Goal: Information Seeking & Learning: Learn about a topic

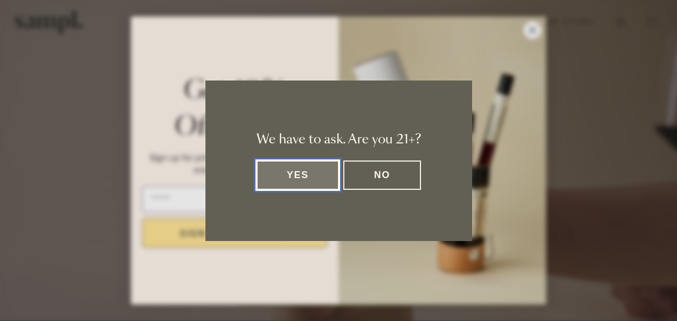
click at [300, 179] on button "Yes" at bounding box center [298, 174] width 83 height 29
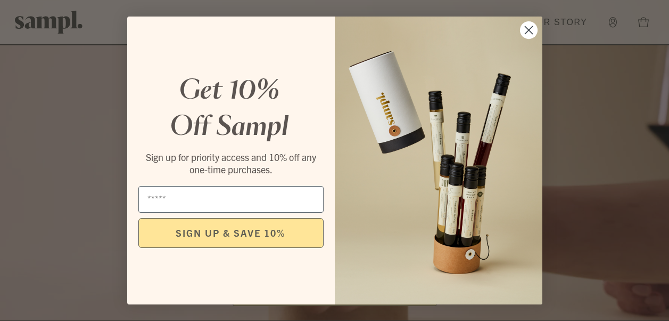
click at [7, 124] on div "Close dialog Get 10% Off Sampl Sign up for priority access and 10% off any one-…" at bounding box center [334, 160] width 669 height 321
click at [528, 34] on circle "Close dialog" at bounding box center [529, 30] width 18 height 18
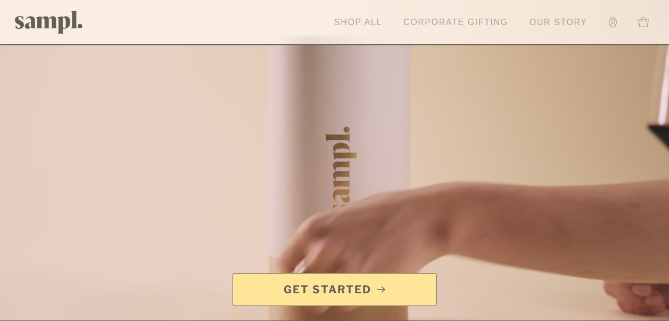
click at [354, 21] on link "Shop All" at bounding box center [358, 22] width 59 height 23
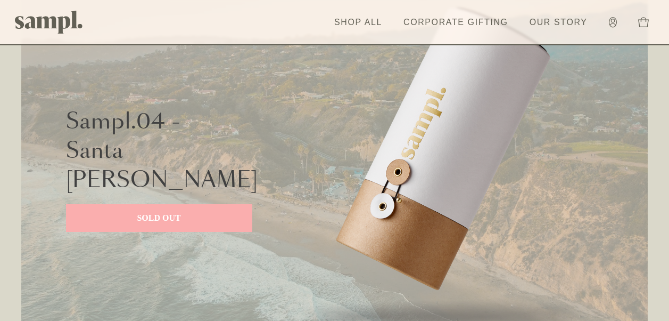
scroll to position [1757, 0]
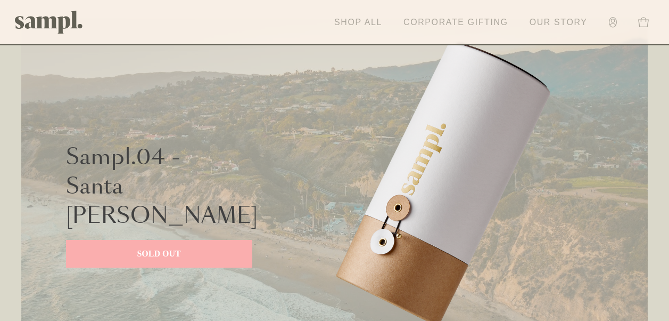
click at [455, 22] on link "Corporate Gifting" at bounding box center [456, 22] width 116 height 23
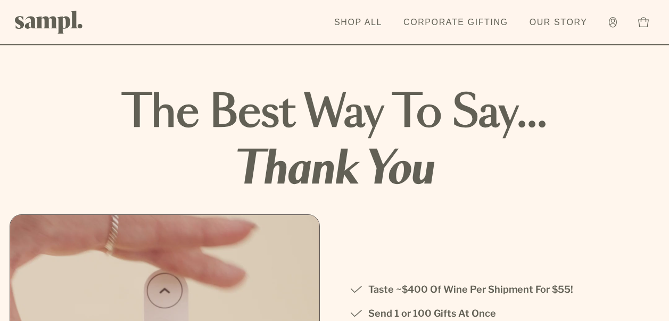
click at [53, 25] on img at bounding box center [49, 22] width 68 height 23
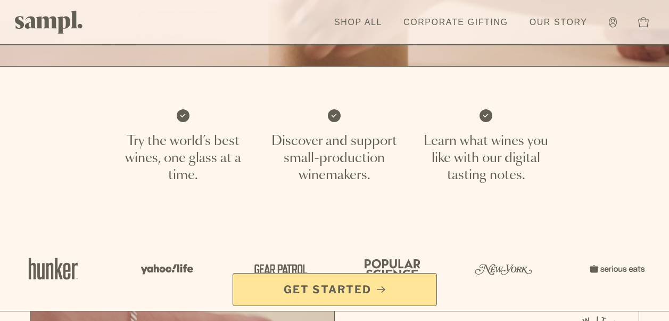
scroll to position [266, 0]
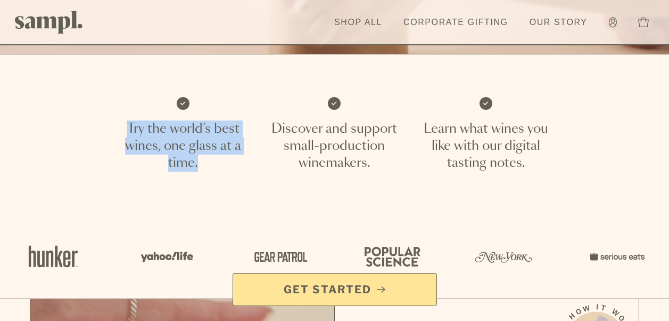
drag, startPoint x: 128, startPoint y: 127, endPoint x: 209, endPoint y: 162, distance: 87.7
click at [209, 162] on p "Try the world’s best wines, one glass at a time." at bounding box center [183, 145] width 126 height 51
copy p "Try the world’s best wines, one glass at a time."
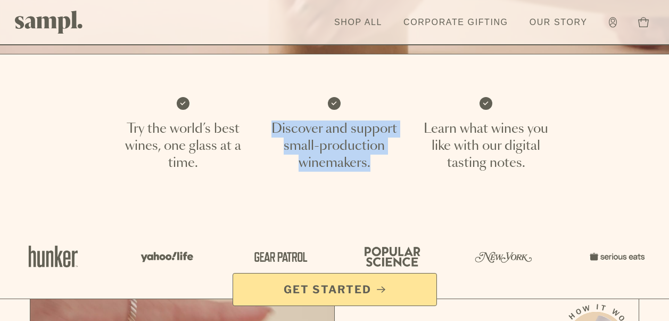
drag, startPoint x: 274, startPoint y: 127, endPoint x: 371, endPoint y: 160, distance: 102.5
click at [372, 161] on p "Discover and support small-production winemakers." at bounding box center [335, 145] width 126 height 51
copy p "Discover and support small-production winemakers."
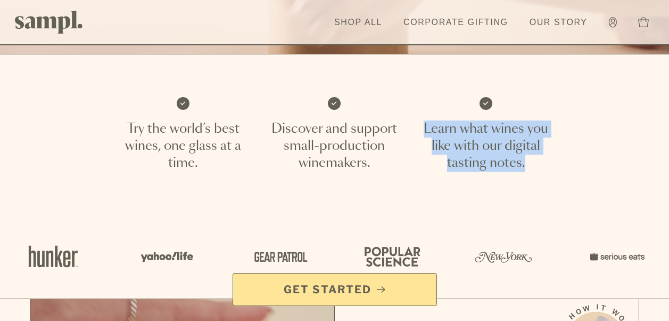
drag, startPoint x: 425, startPoint y: 126, endPoint x: 529, endPoint y: 163, distance: 109.8
click at [529, 163] on p "Learn what wines you like with our digital tasting notes." at bounding box center [486, 145] width 126 height 51
copy p "Learn what wines you like with our digital tasting notes."
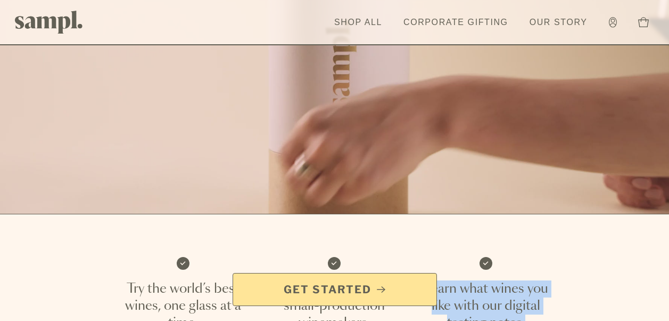
scroll to position [0, 0]
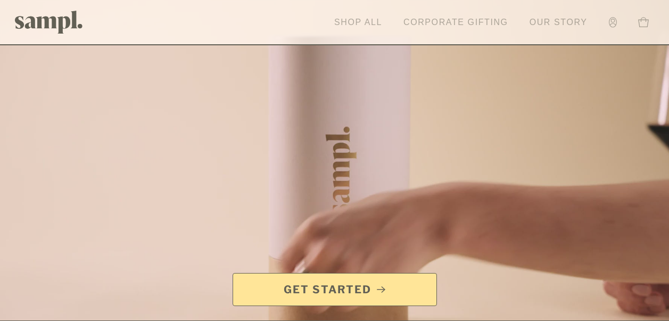
click at [369, 24] on link "Shop All" at bounding box center [358, 22] width 59 height 23
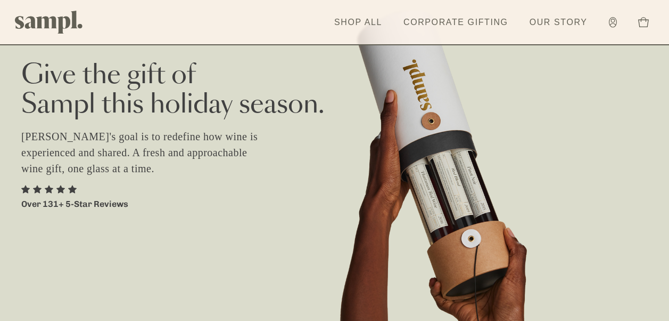
scroll to position [53, 0]
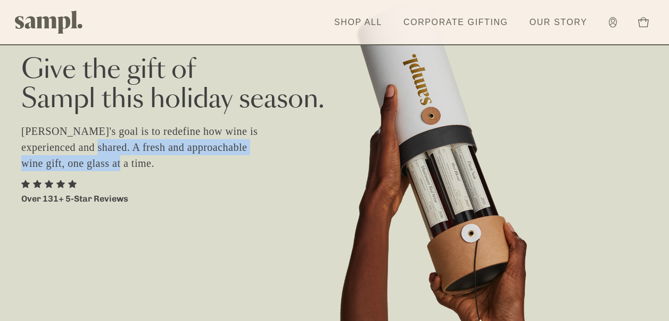
drag, startPoint x: 78, startPoint y: 146, endPoint x: 91, endPoint y: 162, distance: 20.0
click at [91, 162] on p "[PERSON_NAME]'s goal is to redefine how wine is experienced and shared. A fresh…" at bounding box center [146, 147] width 250 height 48
copy p "A fresh and approachable wine gift, one glass at a time."
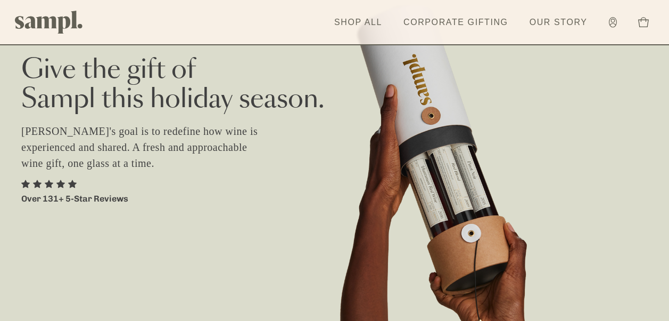
drag, startPoint x: 458, startPoint y: 150, endPoint x: 316, endPoint y: 196, distance: 149.0
click at [316, 196] on div "Give the gift of [PERSON_NAME] this holiday season. [PERSON_NAME]'s goal is to …" at bounding box center [334, 89] width 627 height 232
click at [461, 126] on div "Give the gift of [PERSON_NAME] this holiday season. [PERSON_NAME]'s goal is to …" at bounding box center [334, 89] width 627 height 232
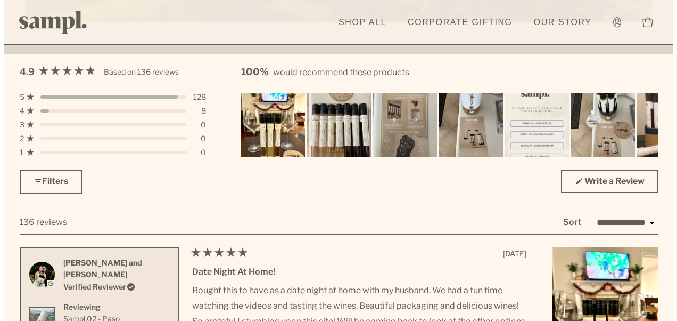
scroll to position [2982, 0]
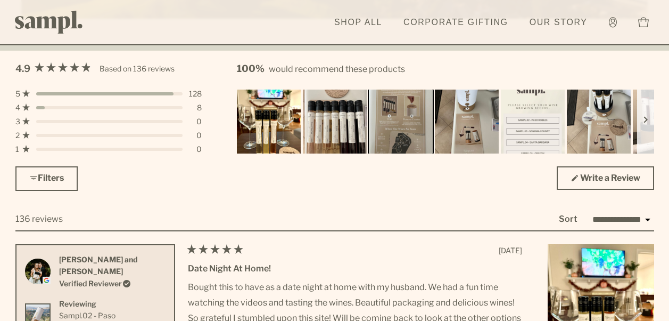
click at [393, 130] on img "Carousel of customer-uploaded media. Press left and right arrows to navigate. P…" at bounding box center [400, 121] width 67 height 67
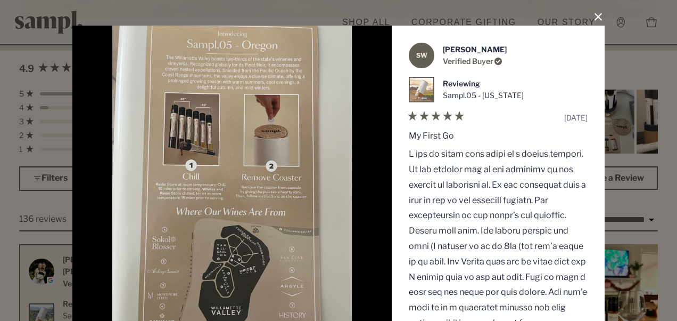
scroll to position [106, 0]
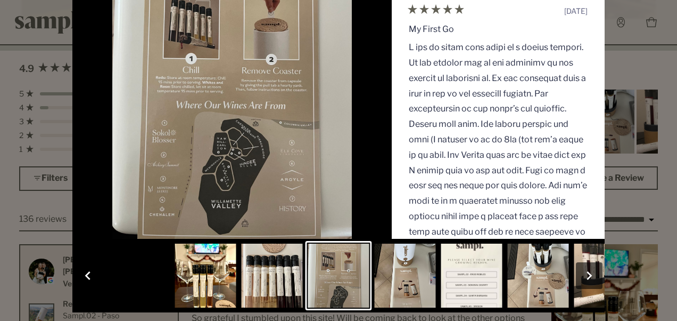
click at [402, 270] on button "Slide 4" at bounding box center [405, 275] width 67 height 69
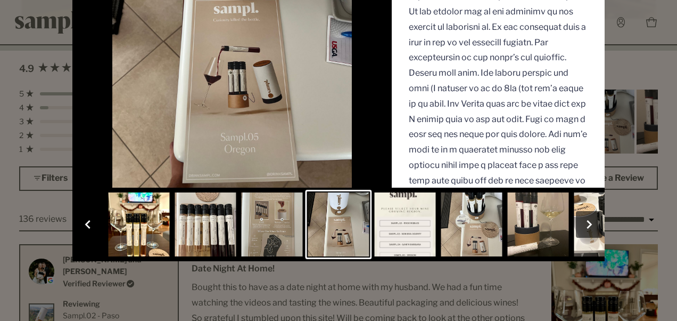
scroll to position [160, 0]
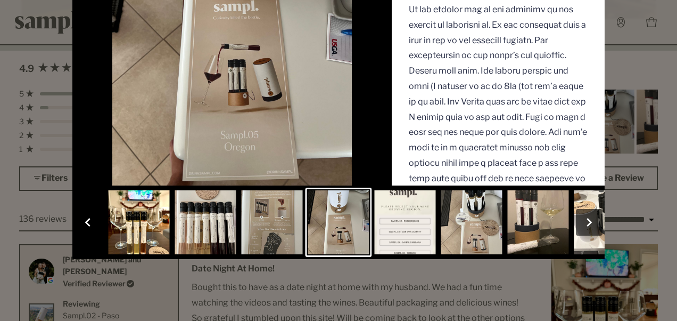
click at [582, 222] on button "button" at bounding box center [589, 222] width 27 height 27
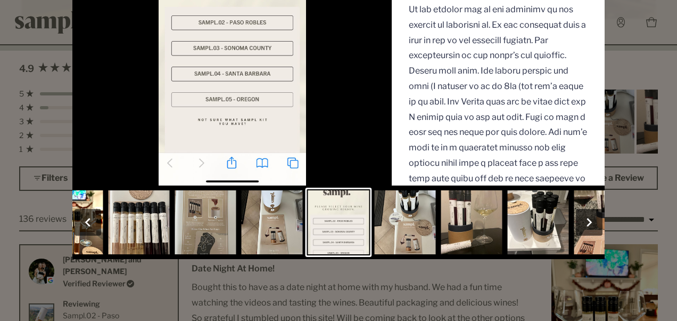
click at [583, 223] on button "button" at bounding box center [589, 222] width 27 height 27
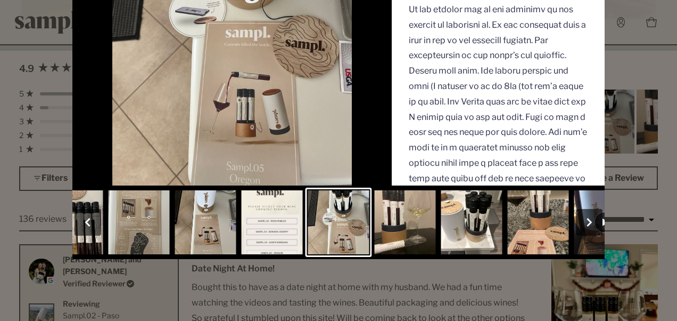
click at [583, 223] on button "button" at bounding box center [589, 222] width 27 height 27
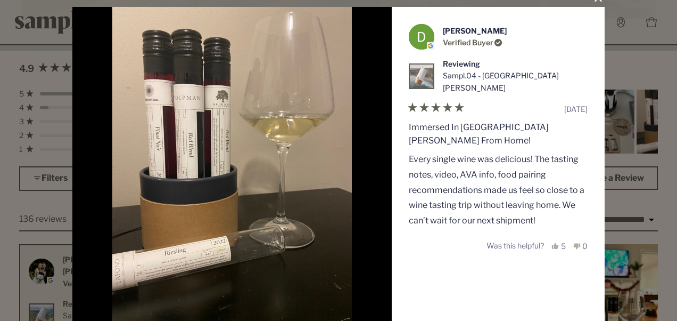
scroll to position [125, 0]
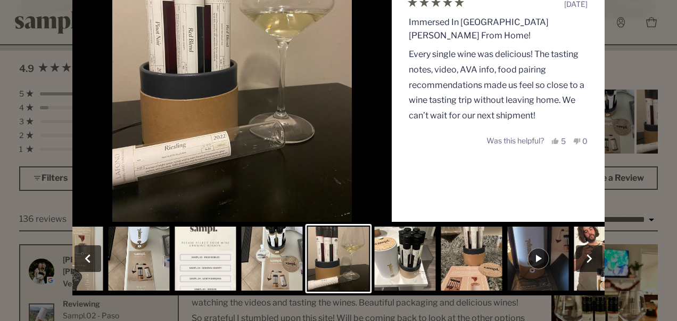
click at [537, 255] on button "Slide 10" at bounding box center [538, 258] width 67 height 69
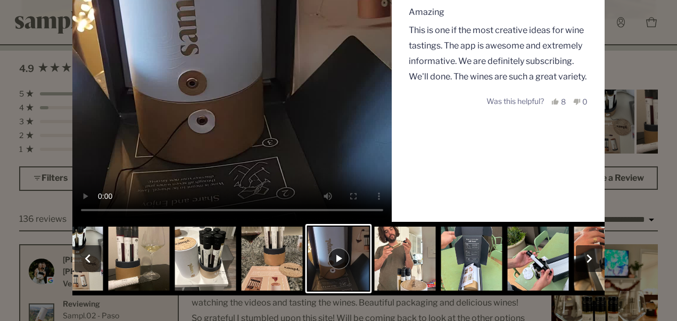
click at [586, 258] on button "button" at bounding box center [589, 258] width 27 height 27
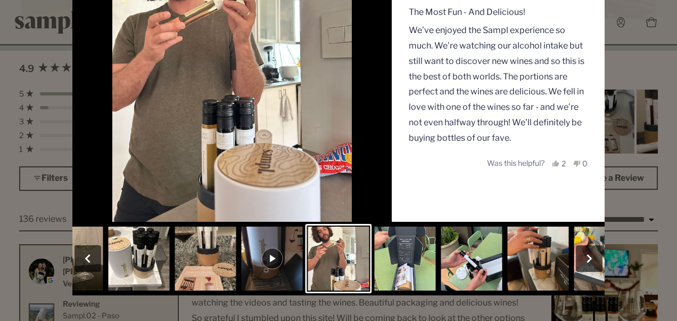
click at [586, 258] on button "button" at bounding box center [589, 258] width 27 height 27
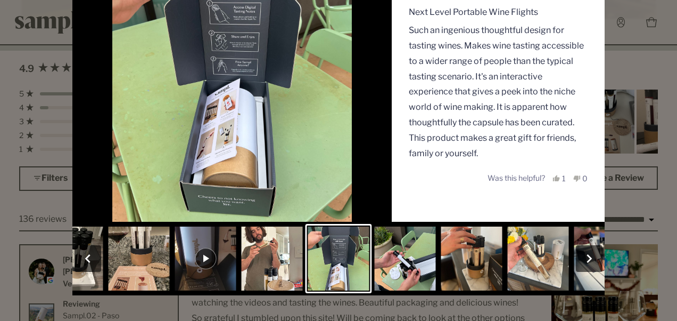
click at [586, 257] on button "button" at bounding box center [589, 258] width 27 height 27
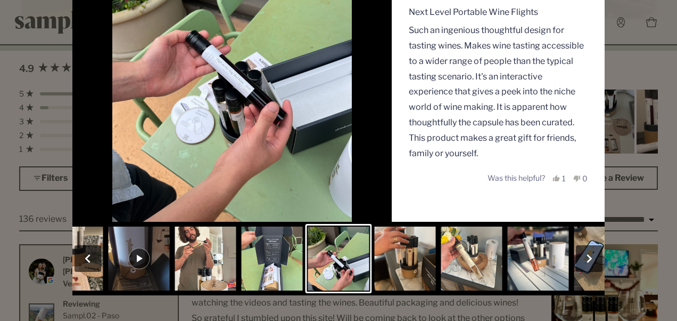
click at [586, 257] on button "button" at bounding box center [589, 258] width 27 height 27
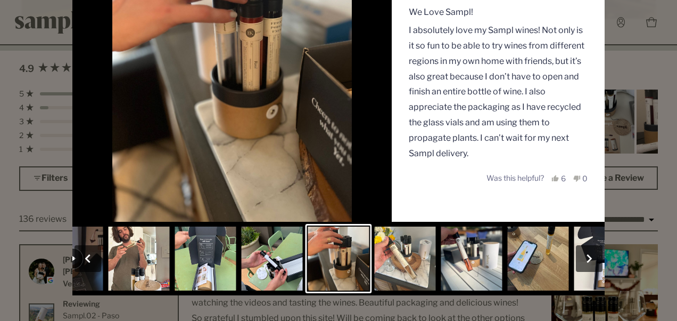
click at [586, 257] on button "button" at bounding box center [589, 258] width 27 height 27
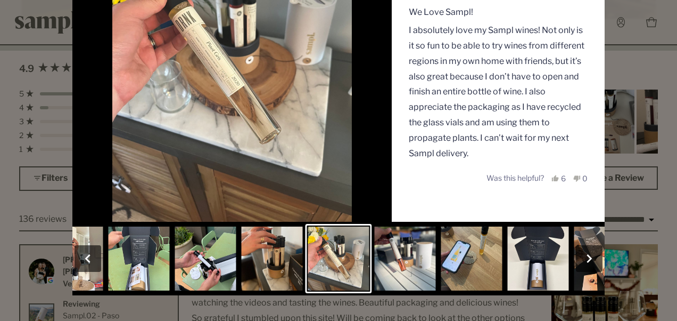
click at [586, 257] on button "button" at bounding box center [589, 258] width 27 height 27
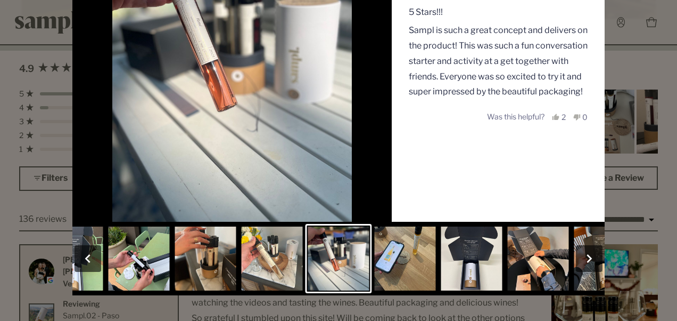
click at [586, 257] on button "button" at bounding box center [589, 258] width 27 height 27
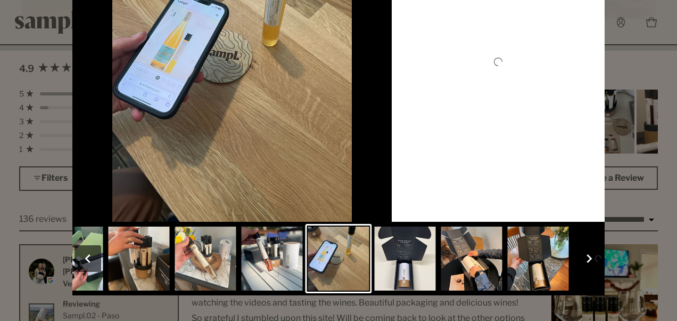
click at [586, 257] on button "button" at bounding box center [589, 258] width 27 height 27
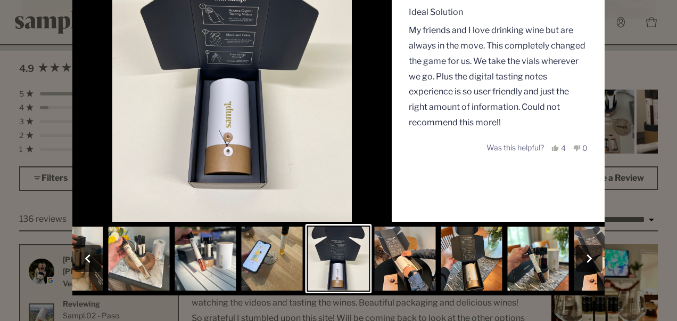
click at [586, 257] on button "button" at bounding box center [589, 258] width 27 height 27
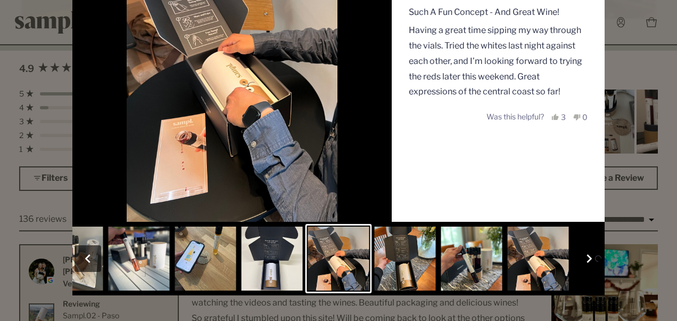
click at [586, 257] on button "button" at bounding box center [589, 258] width 27 height 27
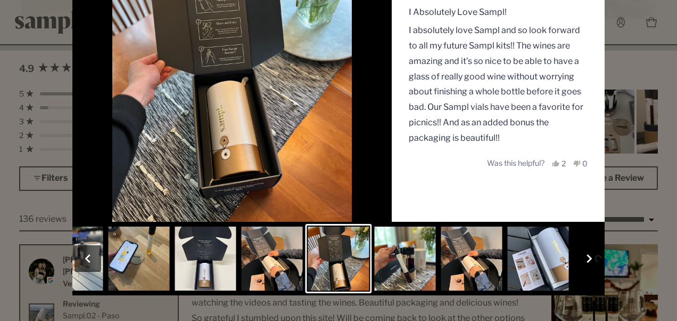
click at [586, 258] on button "button" at bounding box center [589, 258] width 27 height 27
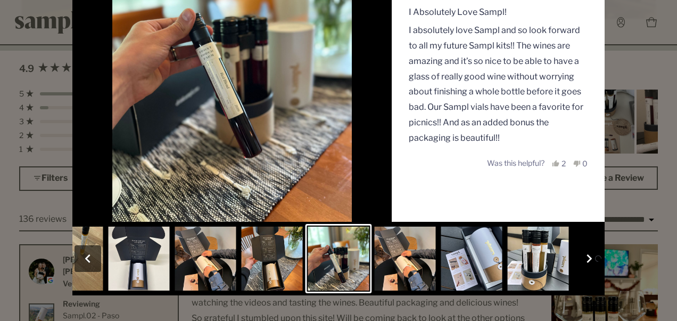
click at [586, 259] on button "button" at bounding box center [589, 258] width 27 height 27
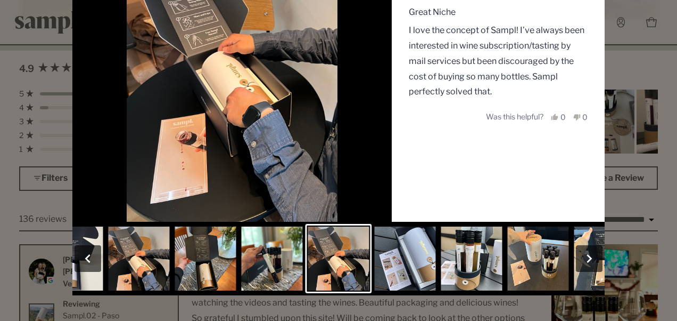
click at [586, 259] on button "button" at bounding box center [589, 258] width 27 height 27
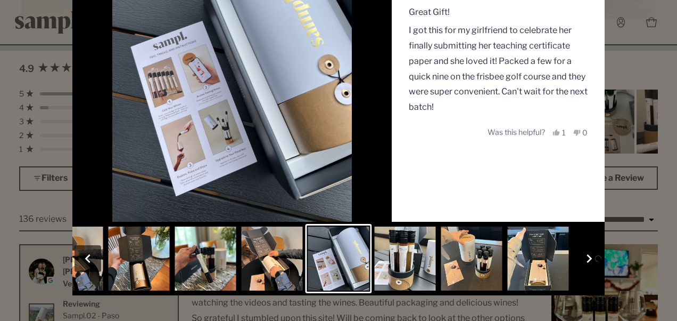
click at [586, 259] on button "button" at bounding box center [589, 258] width 27 height 27
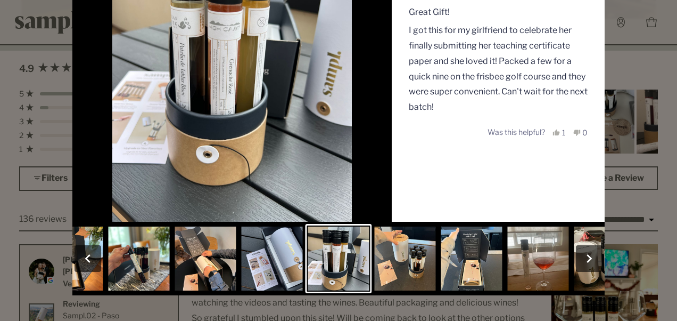
click at [586, 259] on button "button" at bounding box center [589, 258] width 27 height 27
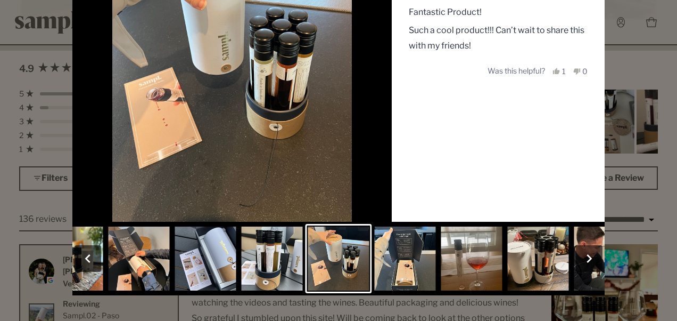
click at [583, 258] on button "button" at bounding box center [589, 258] width 27 height 27
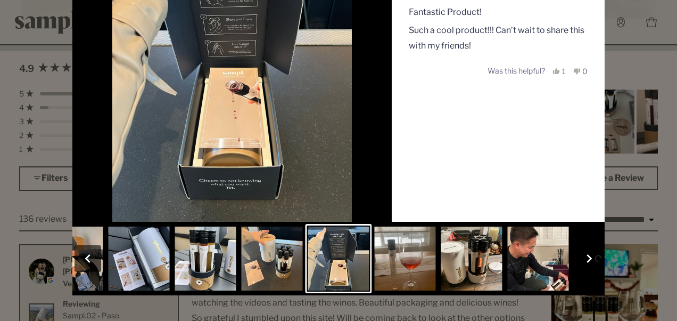
scroll to position [124, 0]
click at [584, 259] on button "button" at bounding box center [589, 258] width 27 height 27
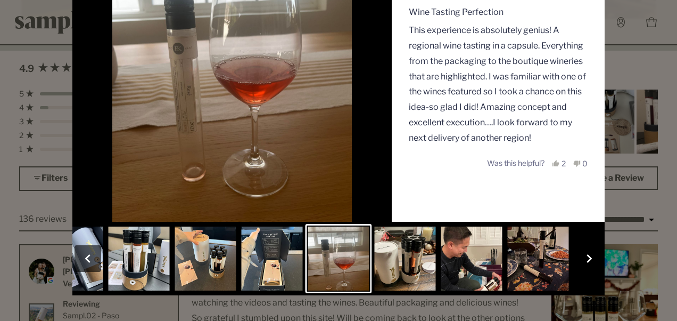
click at [584, 259] on button "button" at bounding box center [589, 258] width 27 height 27
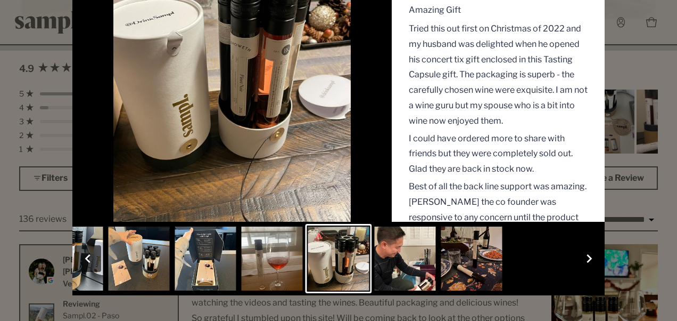
click at [584, 259] on button "button" at bounding box center [589, 258] width 27 height 27
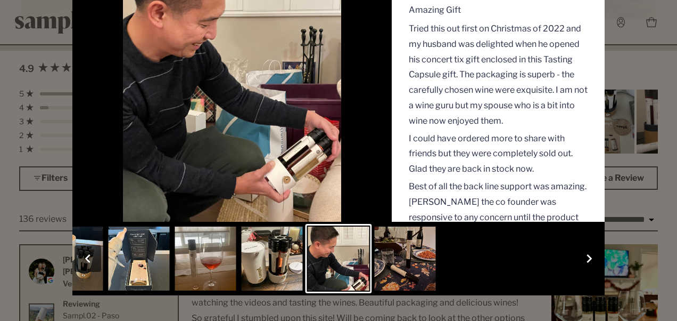
click at [584, 259] on button "button" at bounding box center [589, 258] width 27 height 27
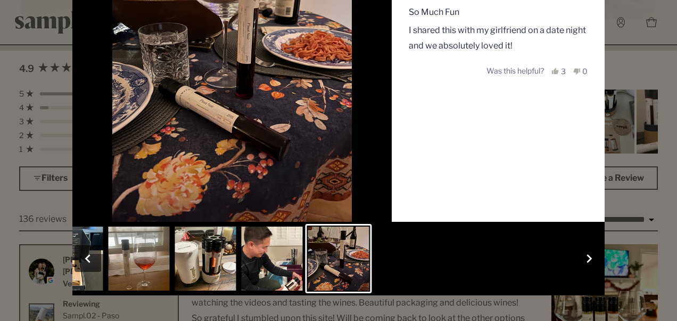
click at [584, 259] on button "button" at bounding box center [589, 258] width 27 height 27
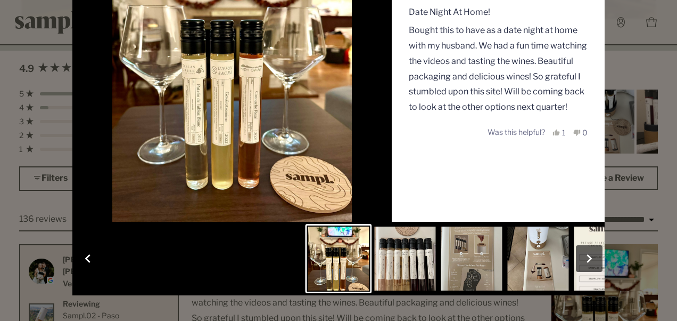
click at [587, 259] on button "button" at bounding box center [589, 258] width 27 height 27
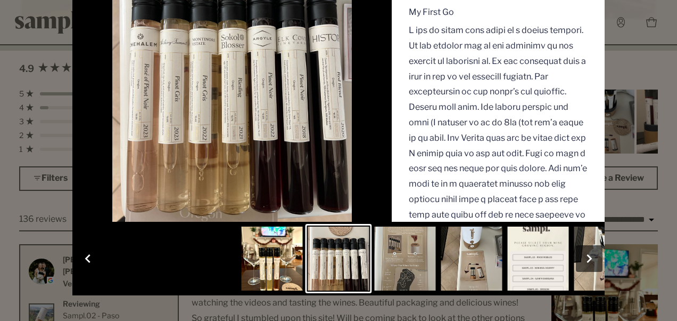
scroll to position [125, 0]
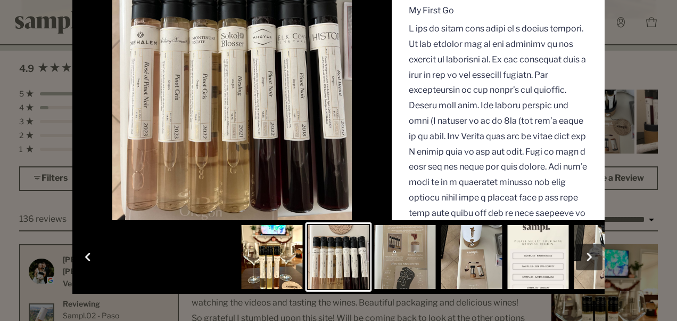
click at [586, 260] on button "button" at bounding box center [589, 256] width 27 height 27
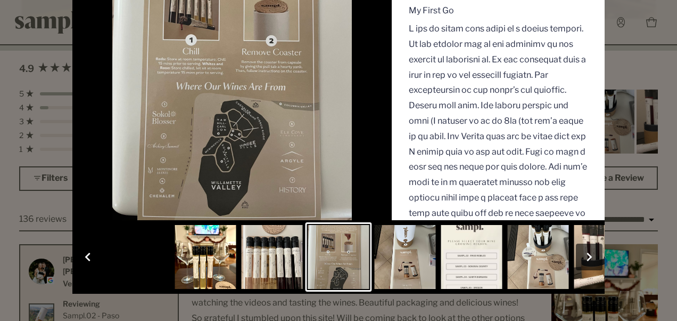
click at [586, 260] on button "button" at bounding box center [589, 256] width 27 height 27
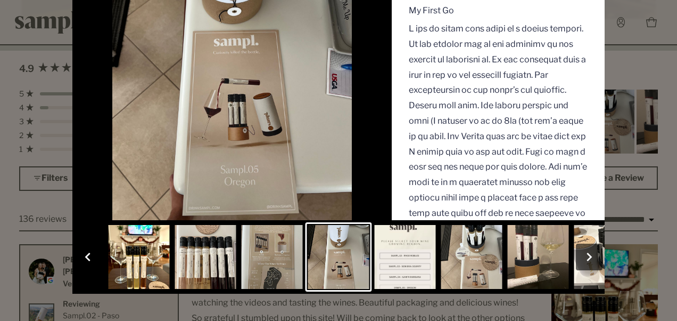
click at [586, 260] on button "button" at bounding box center [589, 256] width 27 height 27
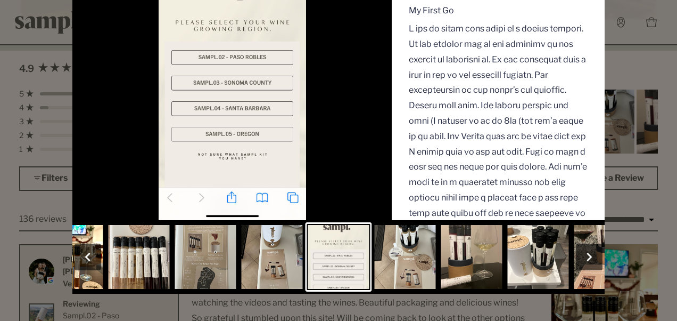
click at [586, 260] on button "button" at bounding box center [589, 256] width 27 height 27
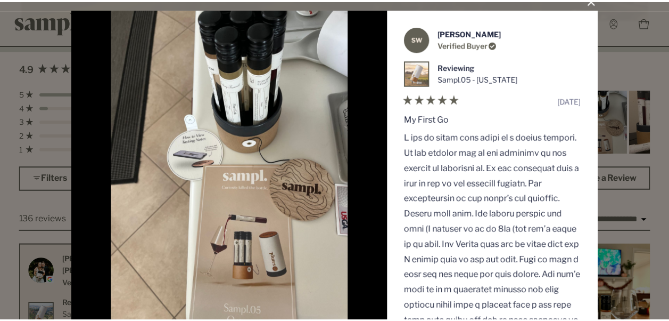
scroll to position [0, 0]
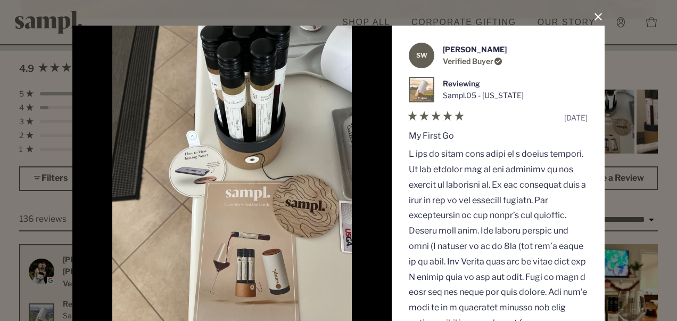
drag, startPoint x: 593, startPoint y: 15, endPoint x: 503, endPoint y: 76, distance: 108.5
click at [593, 15] on button "Close Dialog" at bounding box center [598, 17] width 17 height 17
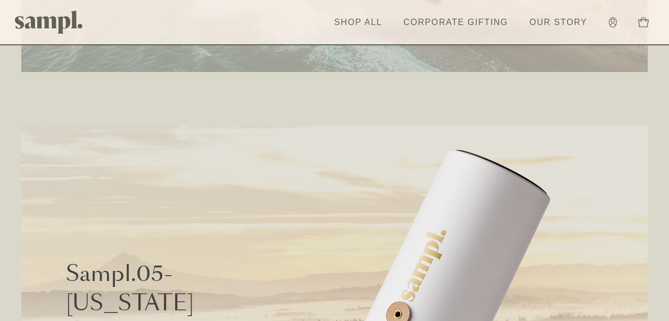
scroll to position [2023, 0]
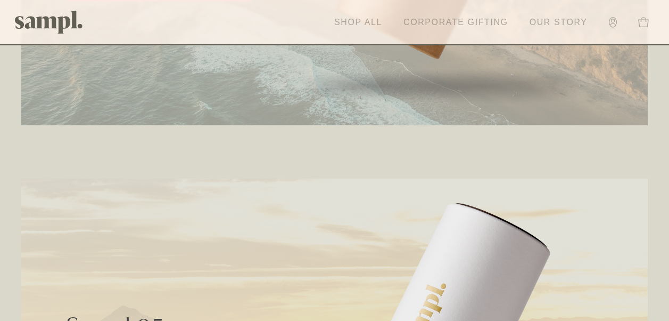
click at [546, 19] on link "Our Story" at bounding box center [558, 22] width 69 height 23
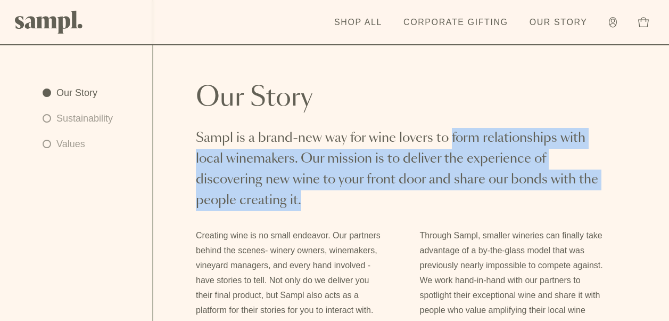
drag, startPoint x: 449, startPoint y: 137, endPoint x: 456, endPoint y: 194, distance: 57.4
click at [456, 194] on p "Sampl is a brand-new way for wine lovers to form relationships with local winem…" at bounding box center [403, 169] width 414 height 83
copy p "form relationships with local winemakers. Our mission is to deliver the experie…"
click at [330, 207] on p "Sampl is a brand-new way for wine lovers to form relationships with local winem…" at bounding box center [403, 169] width 414 height 83
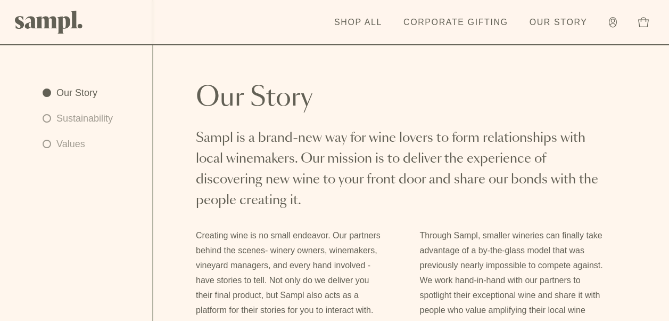
click at [325, 206] on p "Sampl is a brand-new way for wine lovers to form relationships with local winem…" at bounding box center [403, 169] width 414 height 83
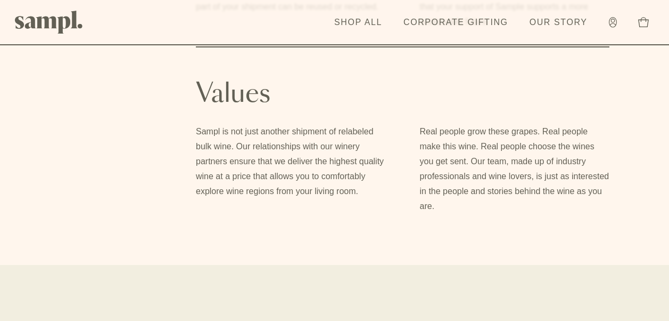
scroll to position [946, 0]
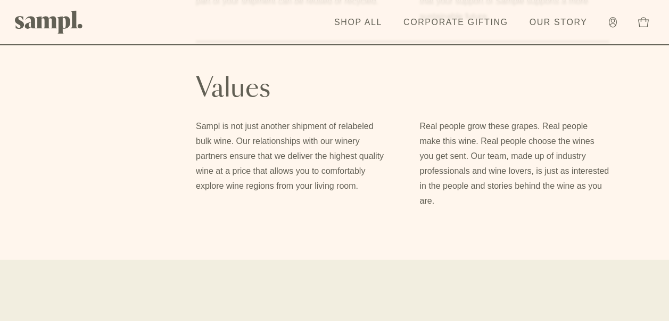
drag, startPoint x: 420, startPoint y: 141, endPoint x: 443, endPoint y: 216, distance: 79.0
click at [443, 208] on p "Real people grow these grapes. Real people make this wine. Real people choose t…" at bounding box center [515, 163] width 190 height 89
drag, startPoint x: 443, startPoint y: 216, endPoint x: 424, endPoint y: 151, distance: 68.1
copy p "Real people grow these grapes. Real people make this wine. Real people choose t…"
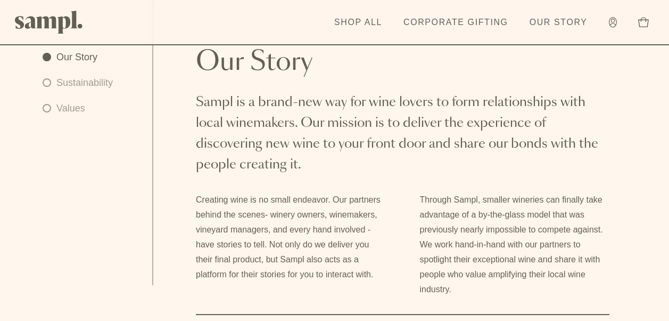
scroll to position [0, 0]
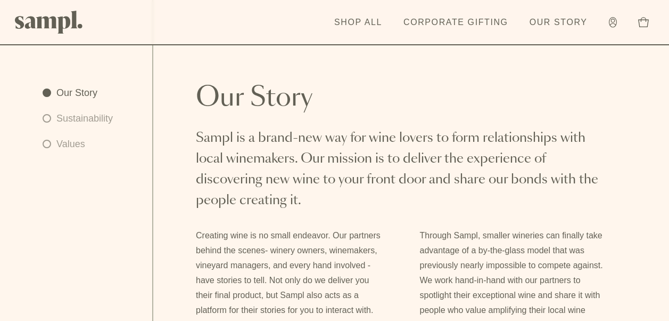
click at [49, 118] on link "Sustainability" at bounding box center [78, 118] width 70 height 15
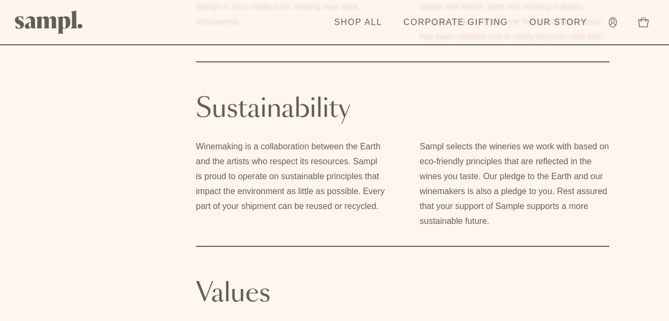
scroll to position [743, 0]
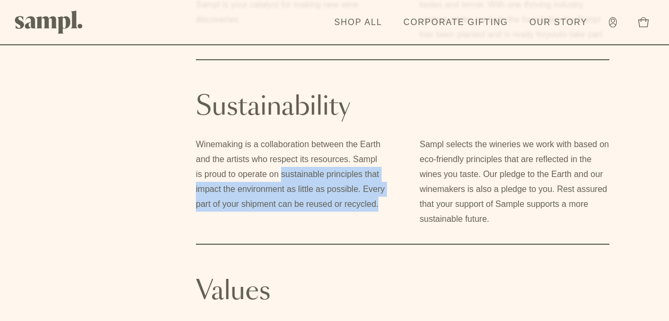
drag, startPoint x: 281, startPoint y: 189, endPoint x: 381, endPoint y: 221, distance: 105.6
click at [381, 211] on p "Winemaking is a collaboration between the Earth and the artists who respect its…" at bounding box center [291, 174] width 190 height 75
copy p "sustainable principles that impact the environment as little as possible. Every…"
